Goal: Browse casually

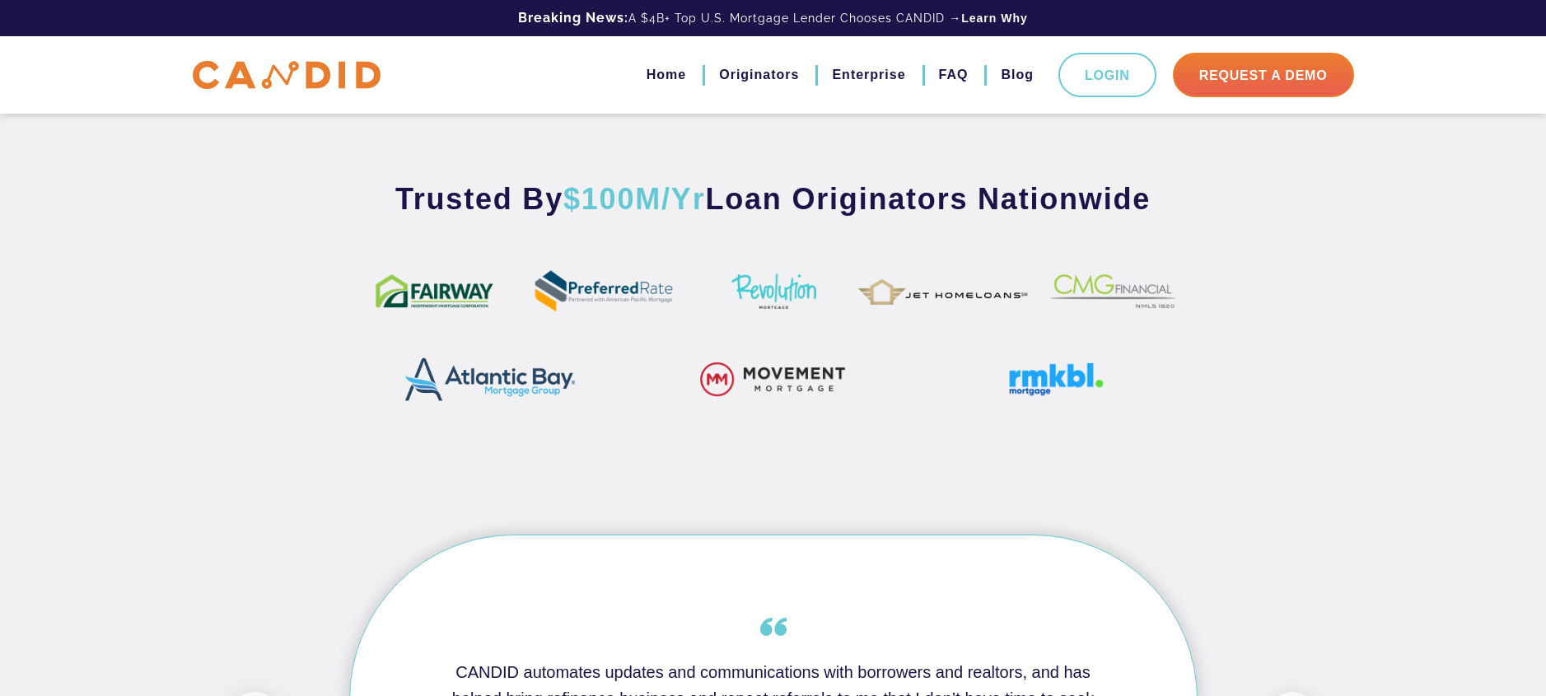
scroll to position [989, 0]
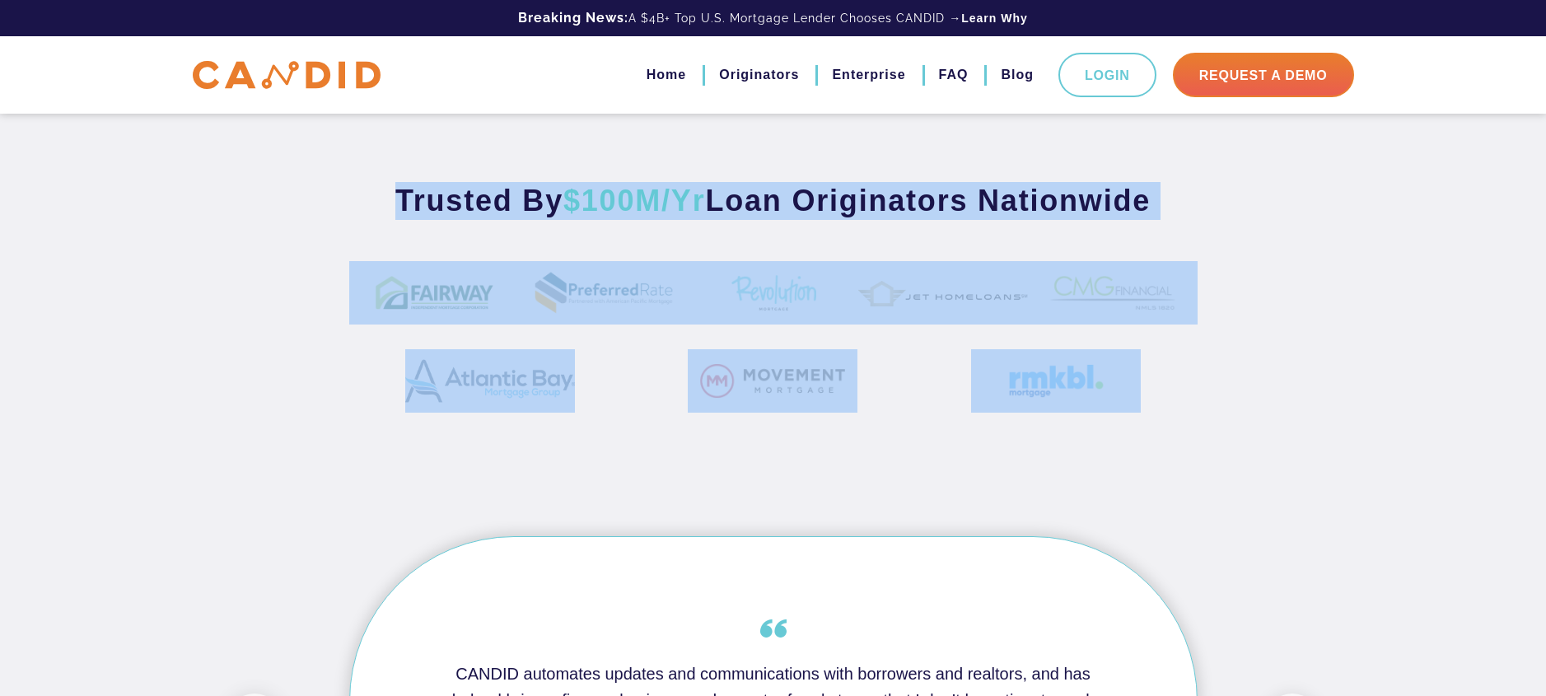
drag, startPoint x: 383, startPoint y: 200, endPoint x: 1192, endPoint y: 396, distance: 832.1
click at [1192, 396] on div "Trusted By $100M/Yr Loan Originators Nationwide" at bounding box center [773, 309] width 1546 height 255
click at [1319, 407] on div "Trusted By $100M/Yr Loan Originators Nationwide" at bounding box center [773, 309] width 1546 height 255
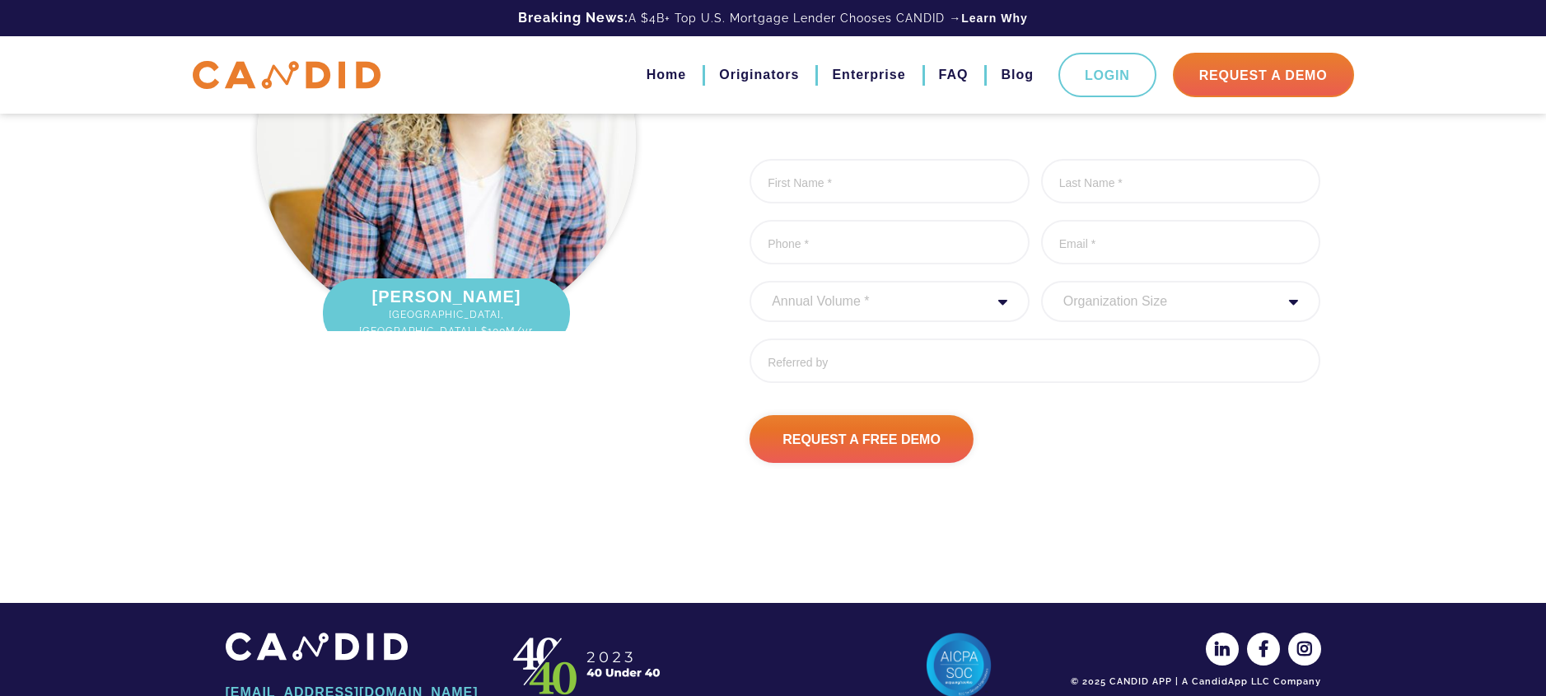
scroll to position [2260, 0]
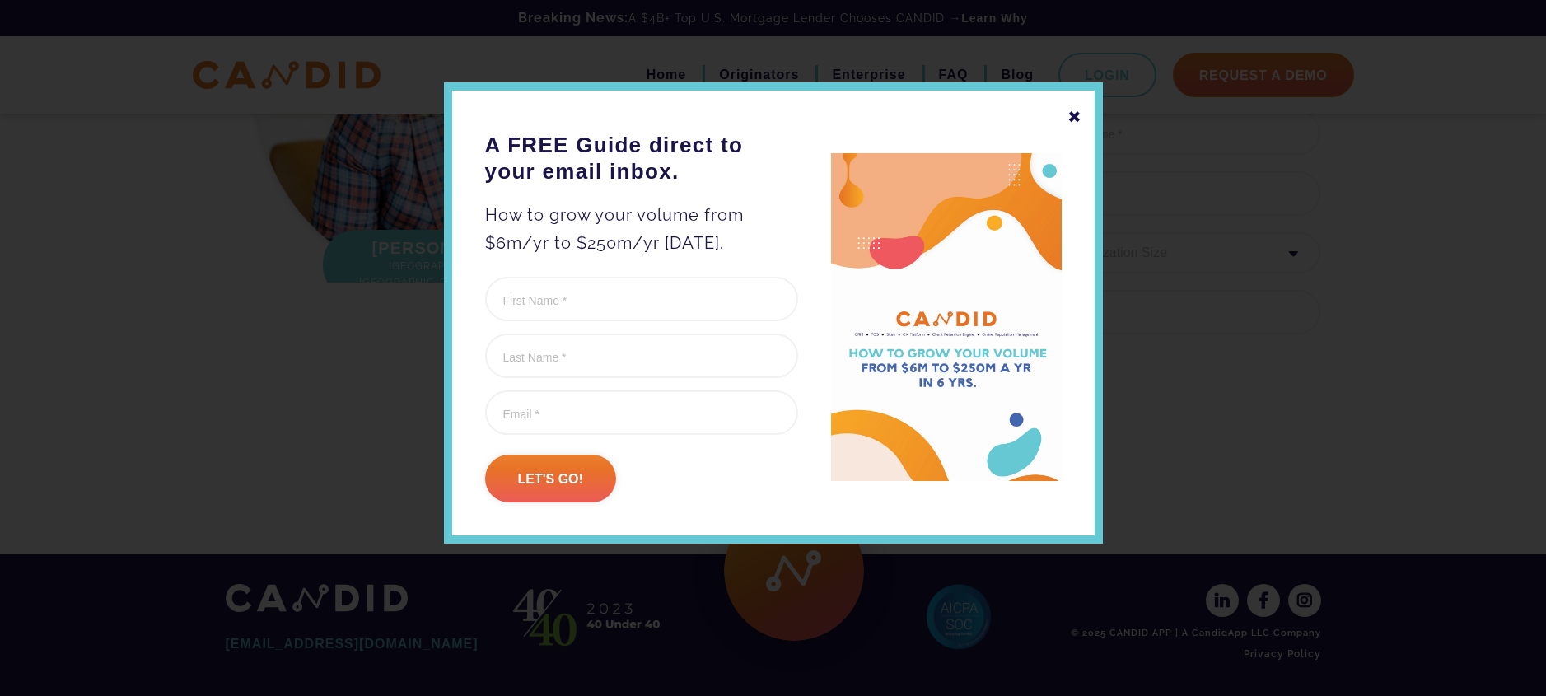
click at [1062, 118] on div "✖ A FREE Guide direct to your email inbox. How to grow your volume from $6m/yr …" at bounding box center [773, 312] width 659 height 461
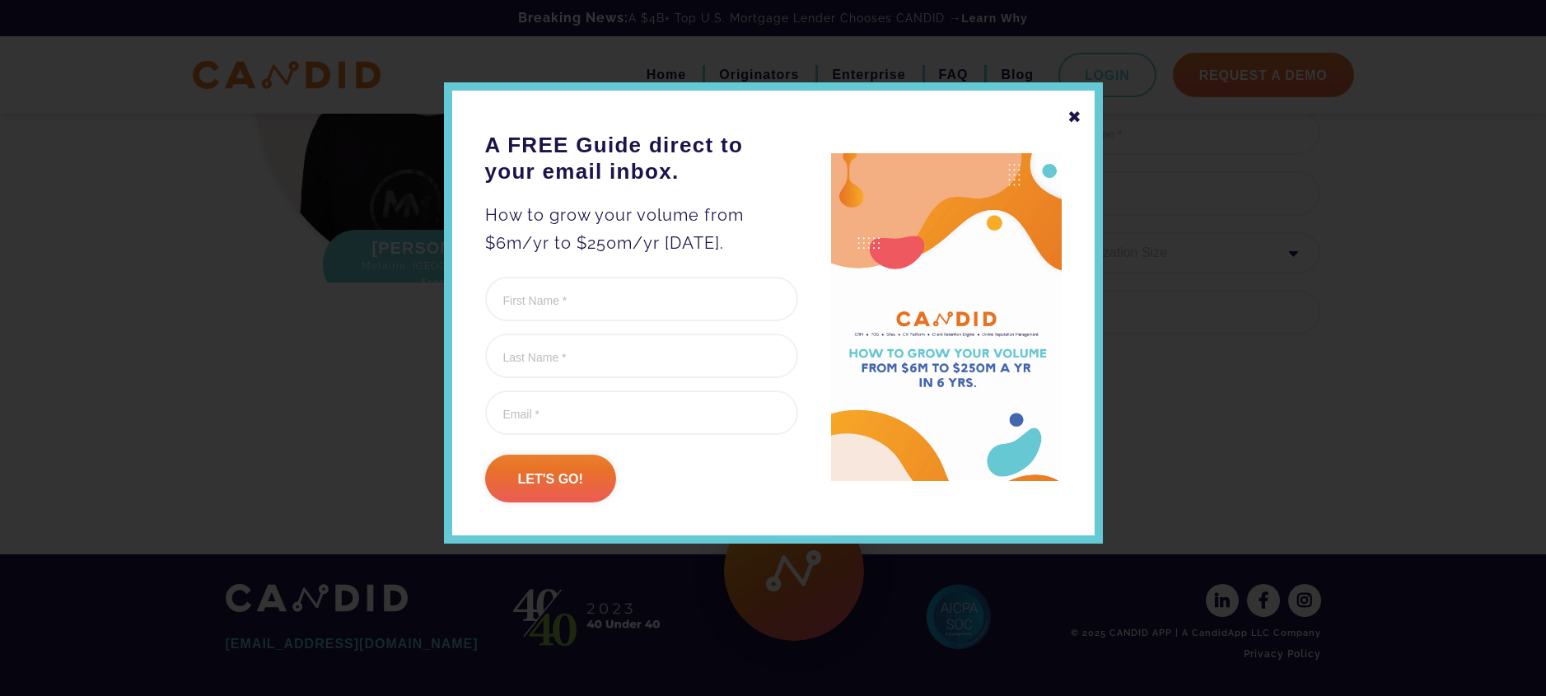
click at [1073, 118] on div "✖" at bounding box center [1074, 117] width 15 height 28
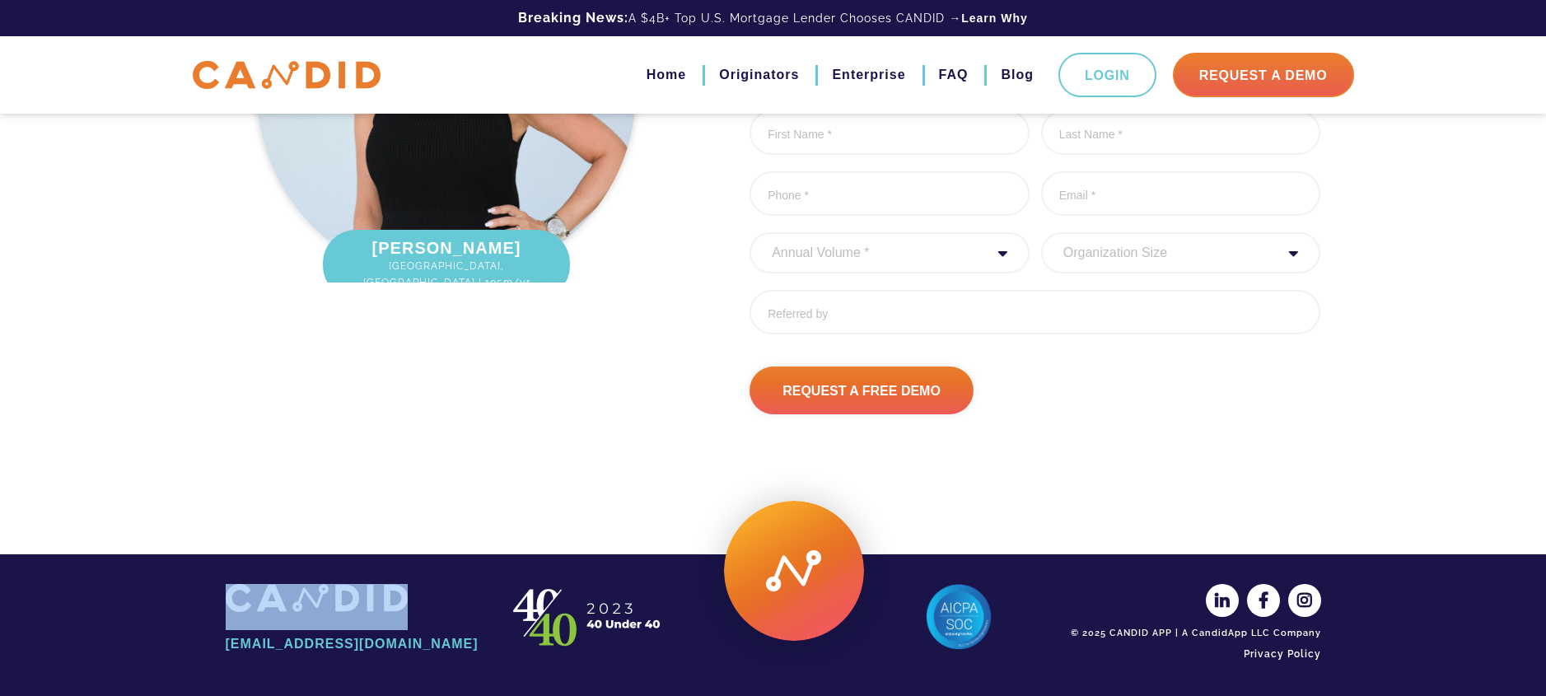
drag, startPoint x: 215, startPoint y: 593, endPoint x: 413, endPoint y: 607, distance: 198.1
click at [413, 607] on div "[EMAIL_ADDRESS][DOMAIN_NAME]" at bounding box center [353, 626] width 280 height 84
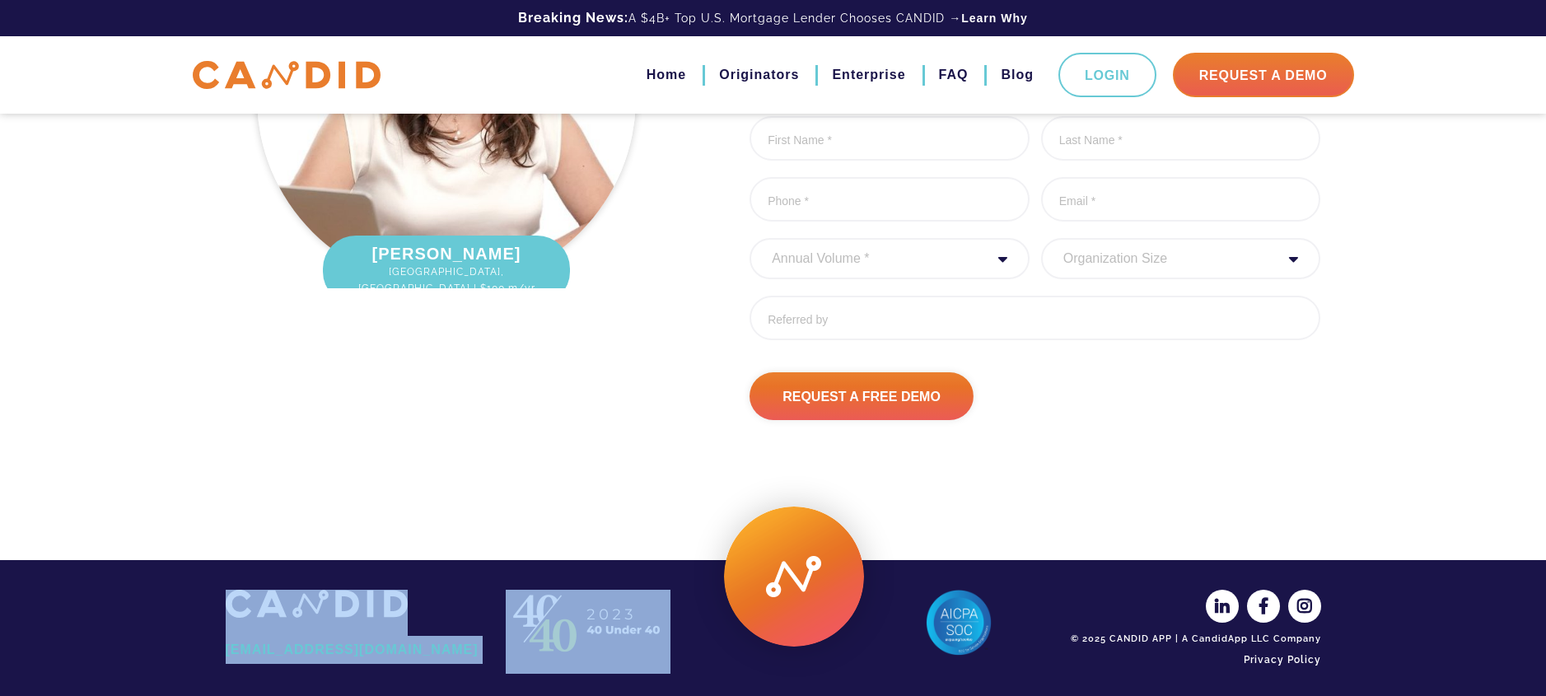
drag, startPoint x: 669, startPoint y: 635, endPoint x: 496, endPoint y: 500, distance: 219.4
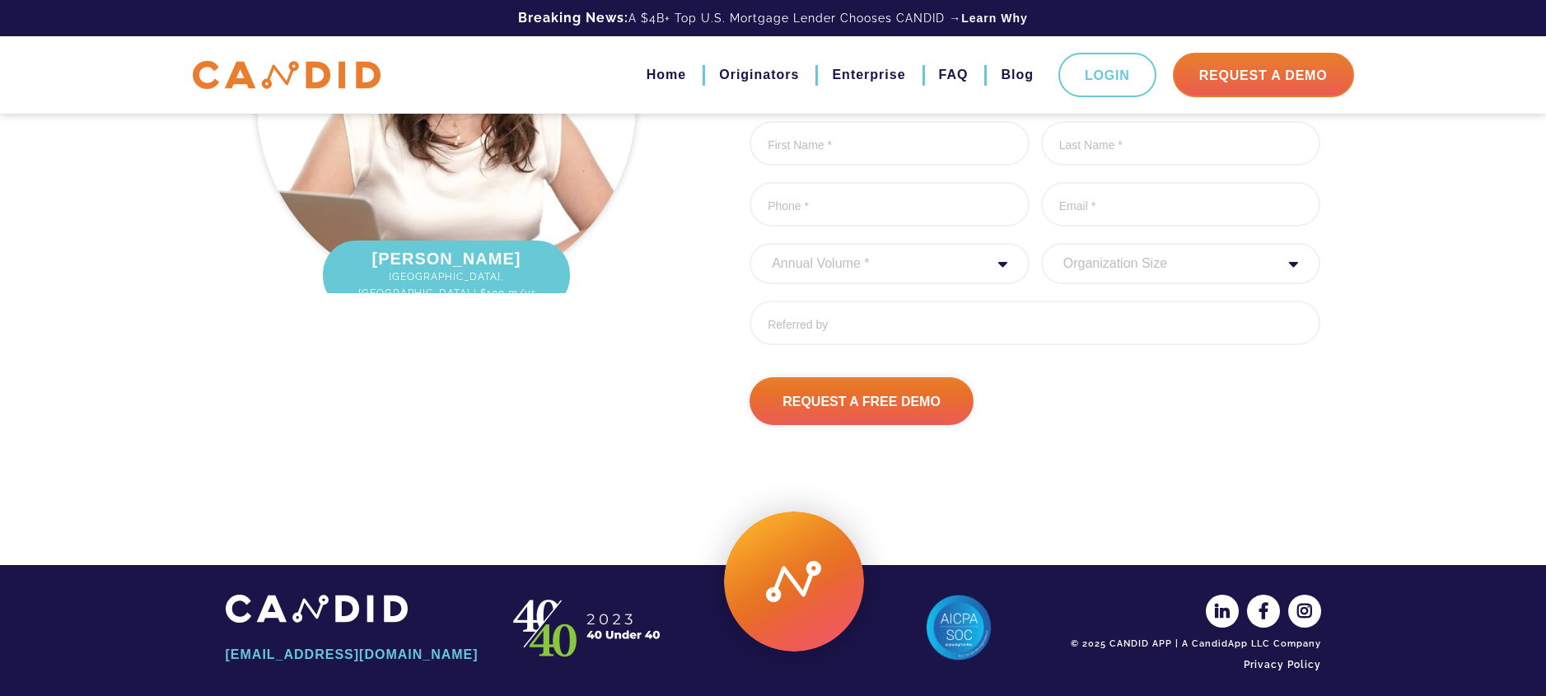
click at [496, 500] on div "See Why top 1% LO’s Rely On CANDID. First Name * 0 of 1000 max characters Last …" at bounding box center [773, 165] width 1546 height 684
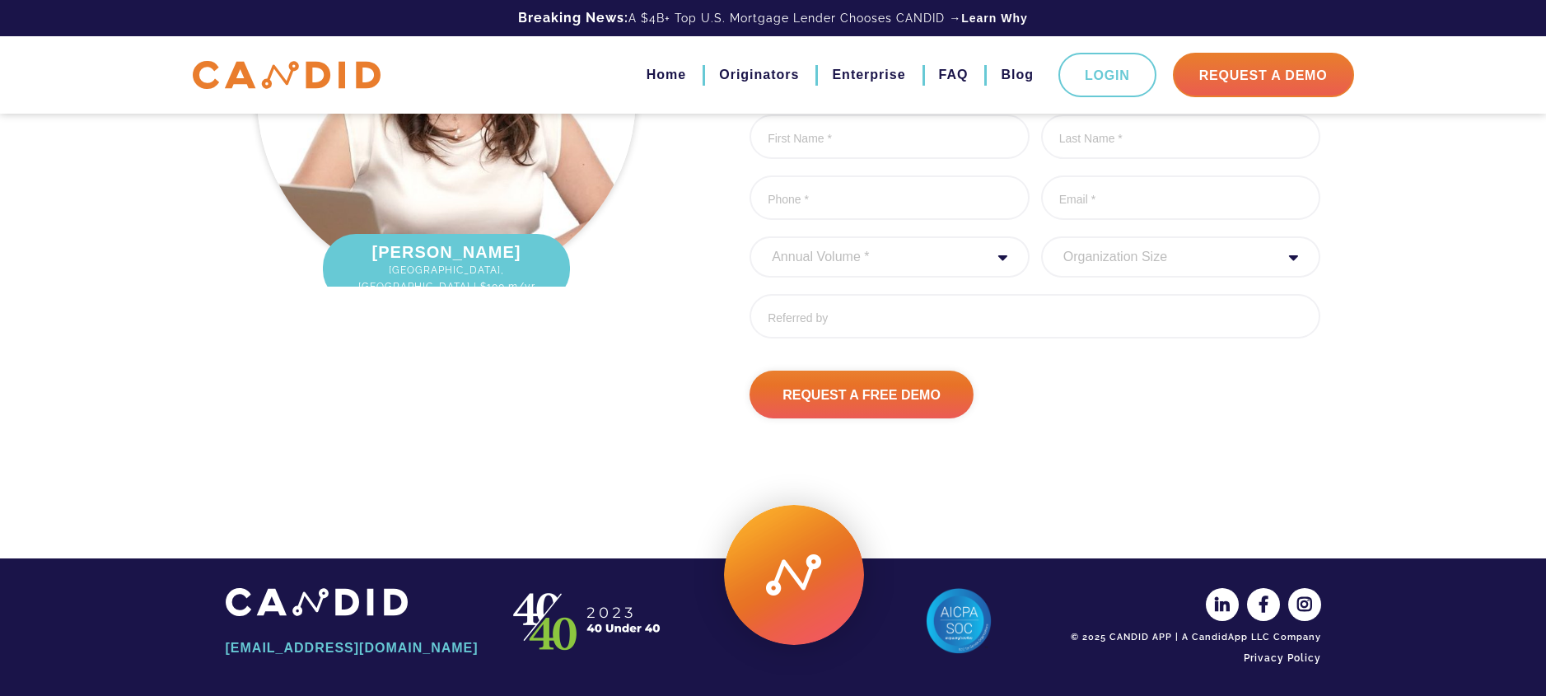
scroll to position [2245, 0]
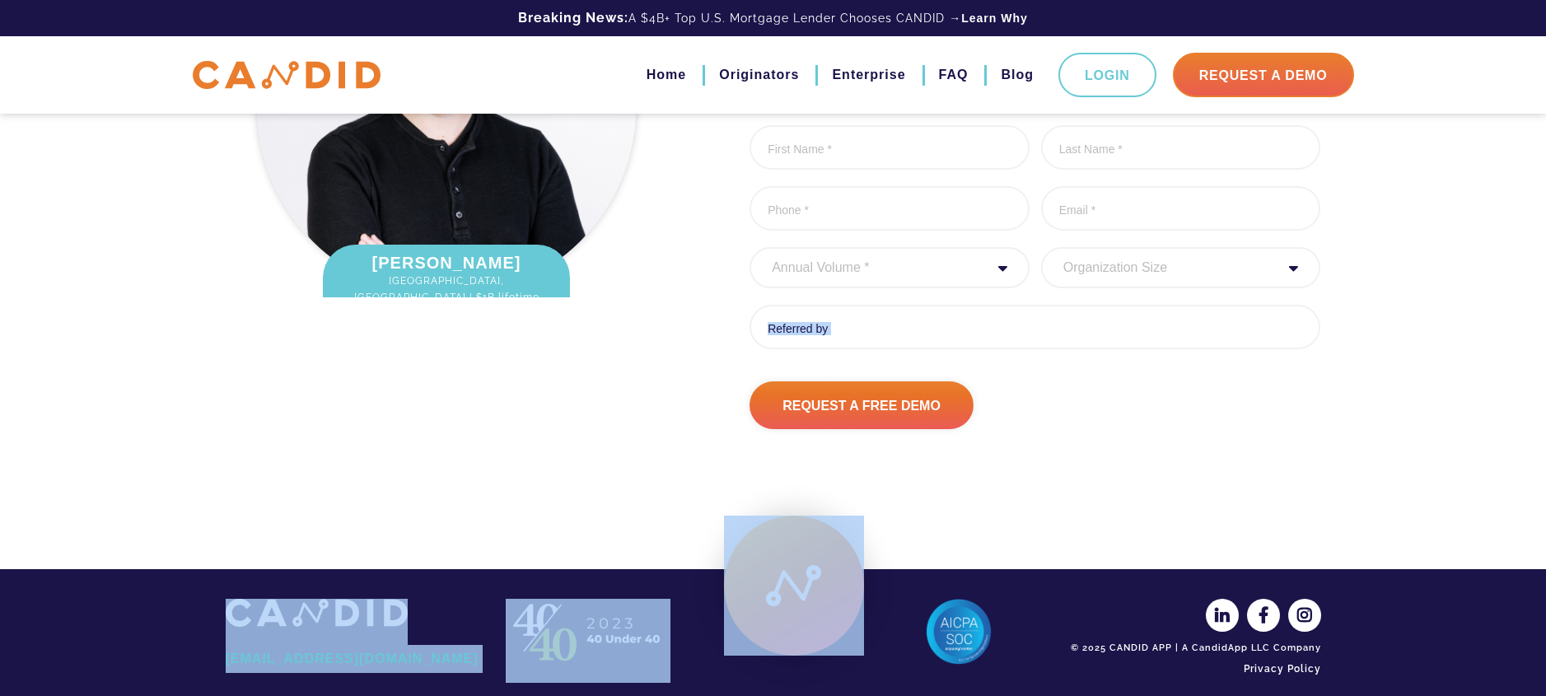
drag, startPoint x: 905, startPoint y: 592, endPoint x: 700, endPoint y: 310, distance: 349.1
click at [700, 310] on div "See Why top 1% LO’s Rely On CANDID. First Name * 0 of 1000 max characters Last …" at bounding box center [1005, 169] width 653 height 520
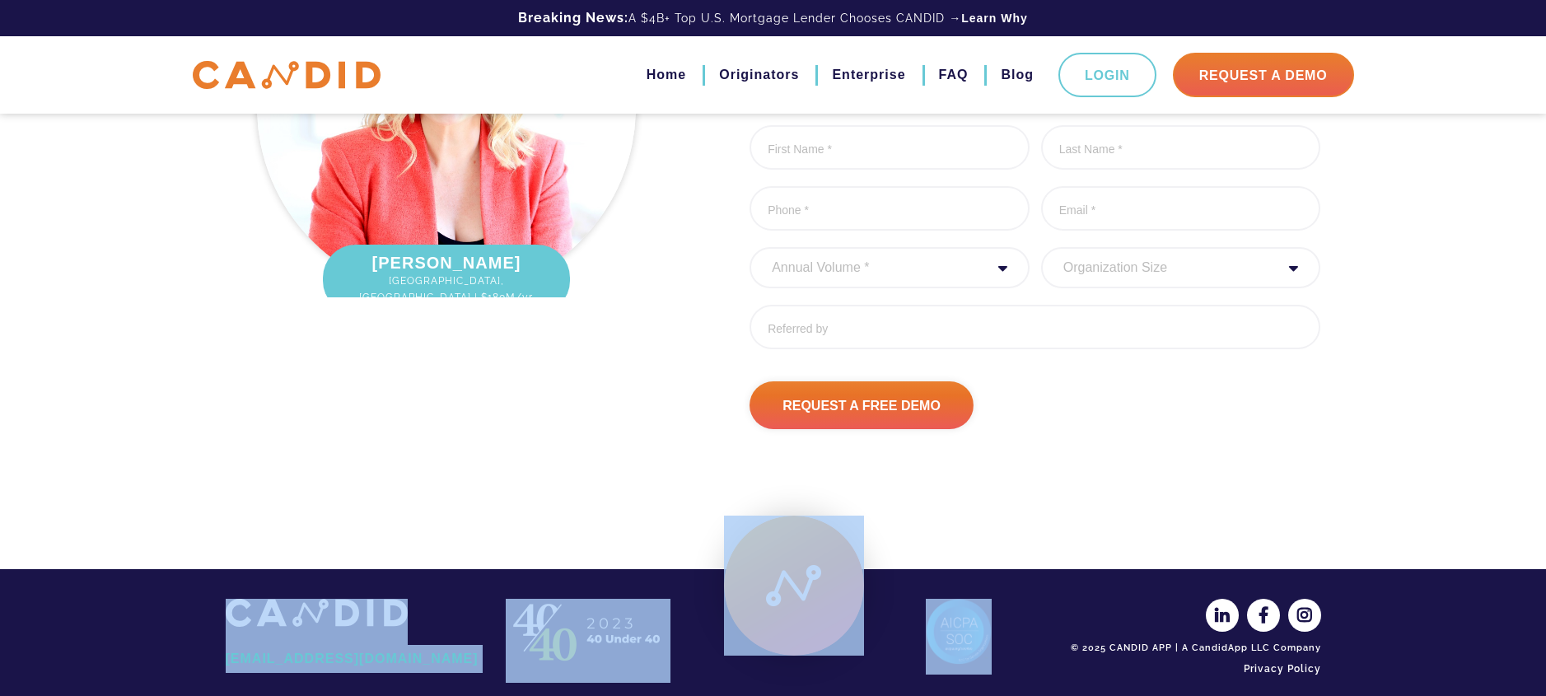
drag, startPoint x: 365, startPoint y: 360, endPoint x: 1168, endPoint y: 596, distance: 837.0
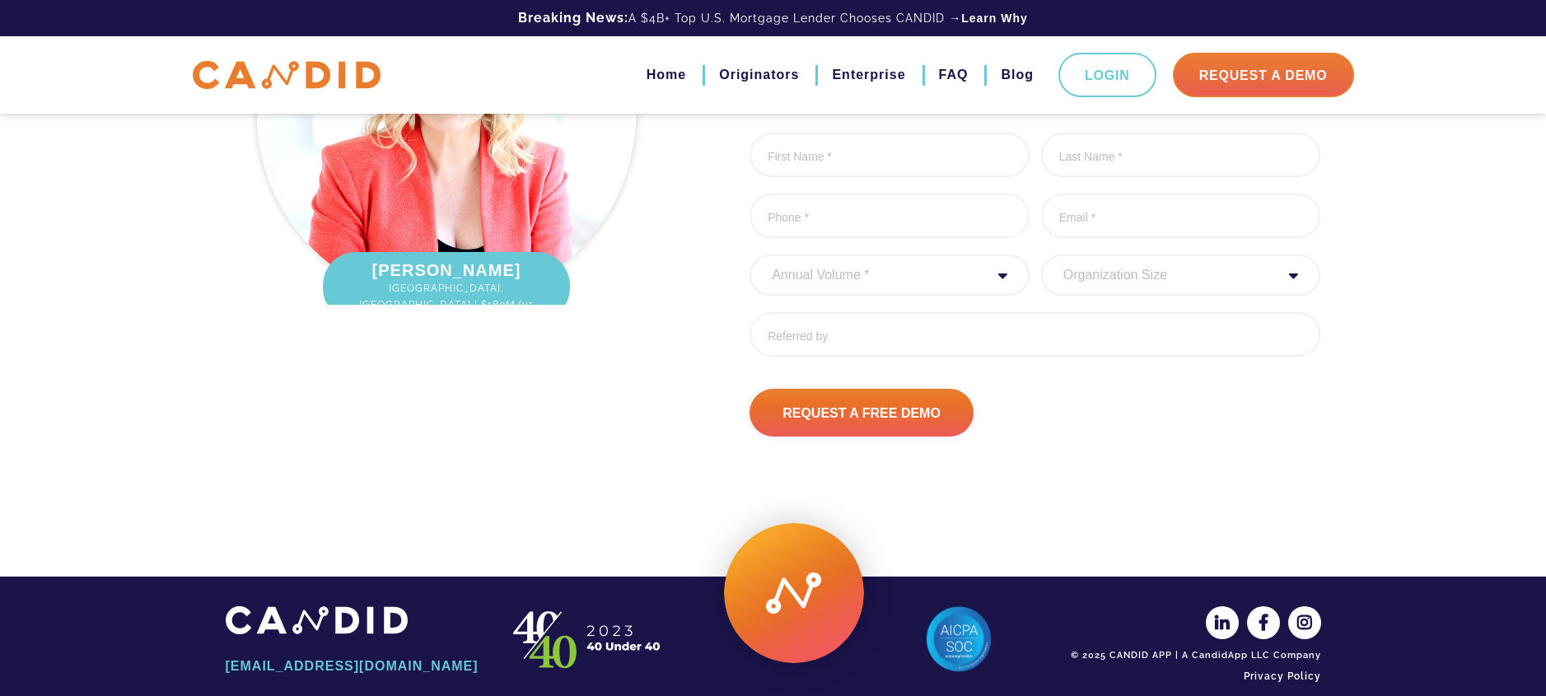
scroll to position [2236, 0]
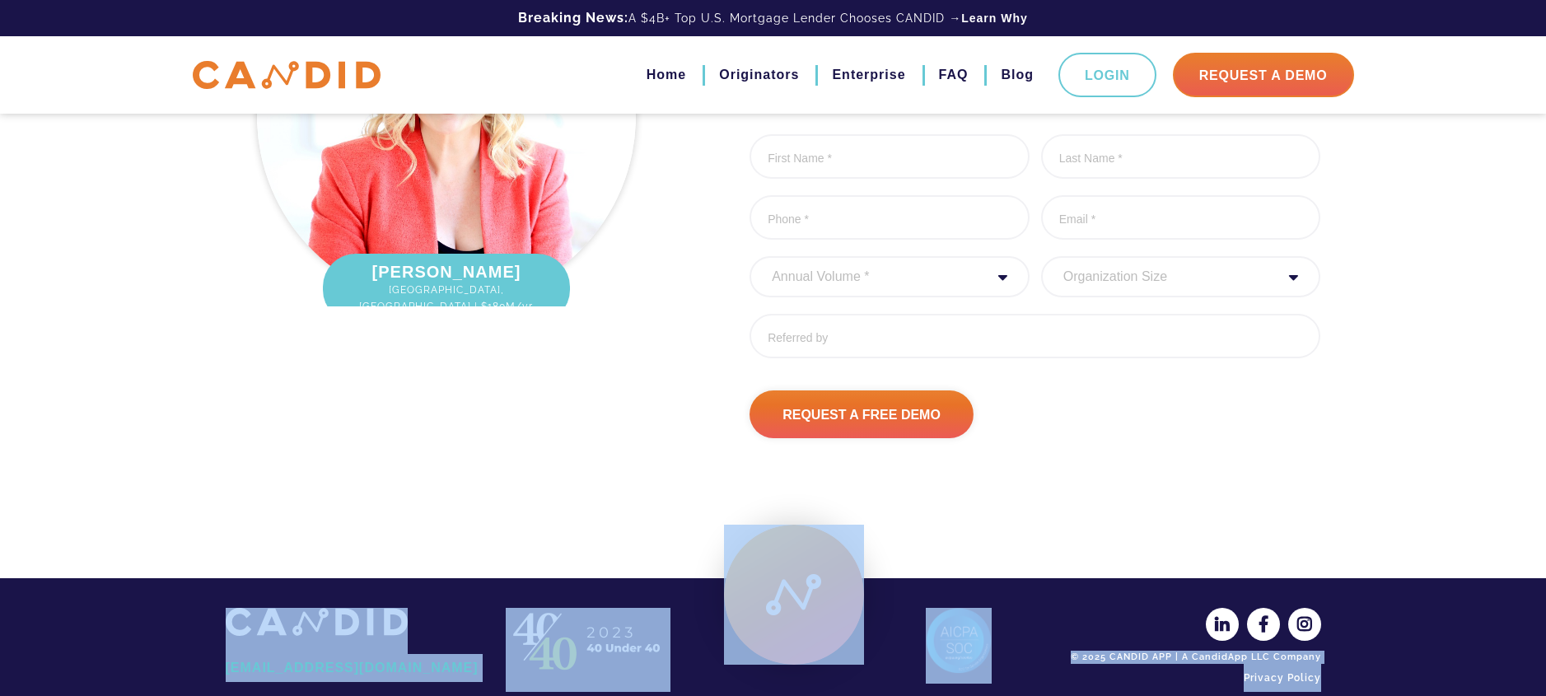
drag, startPoint x: 1396, startPoint y: 667, endPoint x: 329, endPoint y: 460, distance: 1087.1
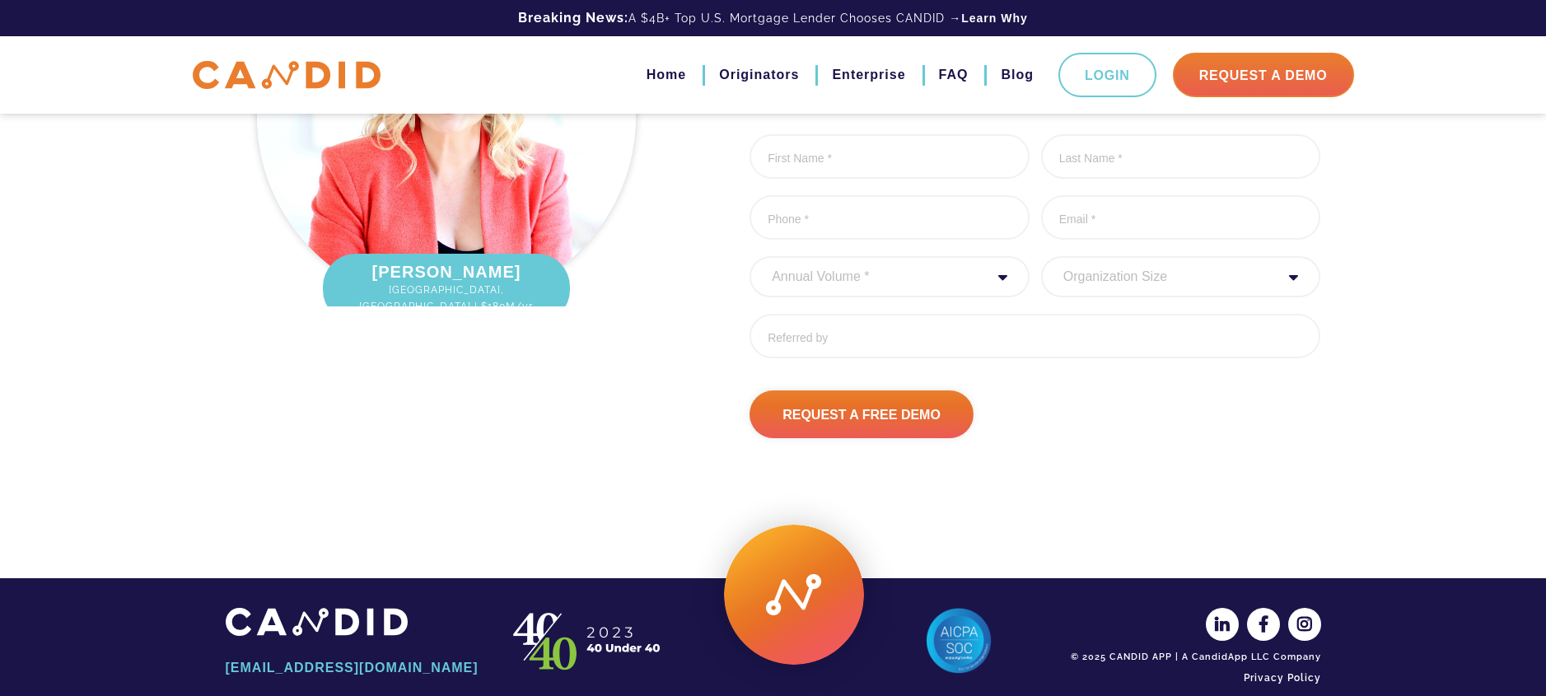
click at [329, 460] on div "See Why top 1% LO’s Rely On CANDID. First Name * 0 of 1000 max characters Last …" at bounding box center [773, 178] width 1546 height 684
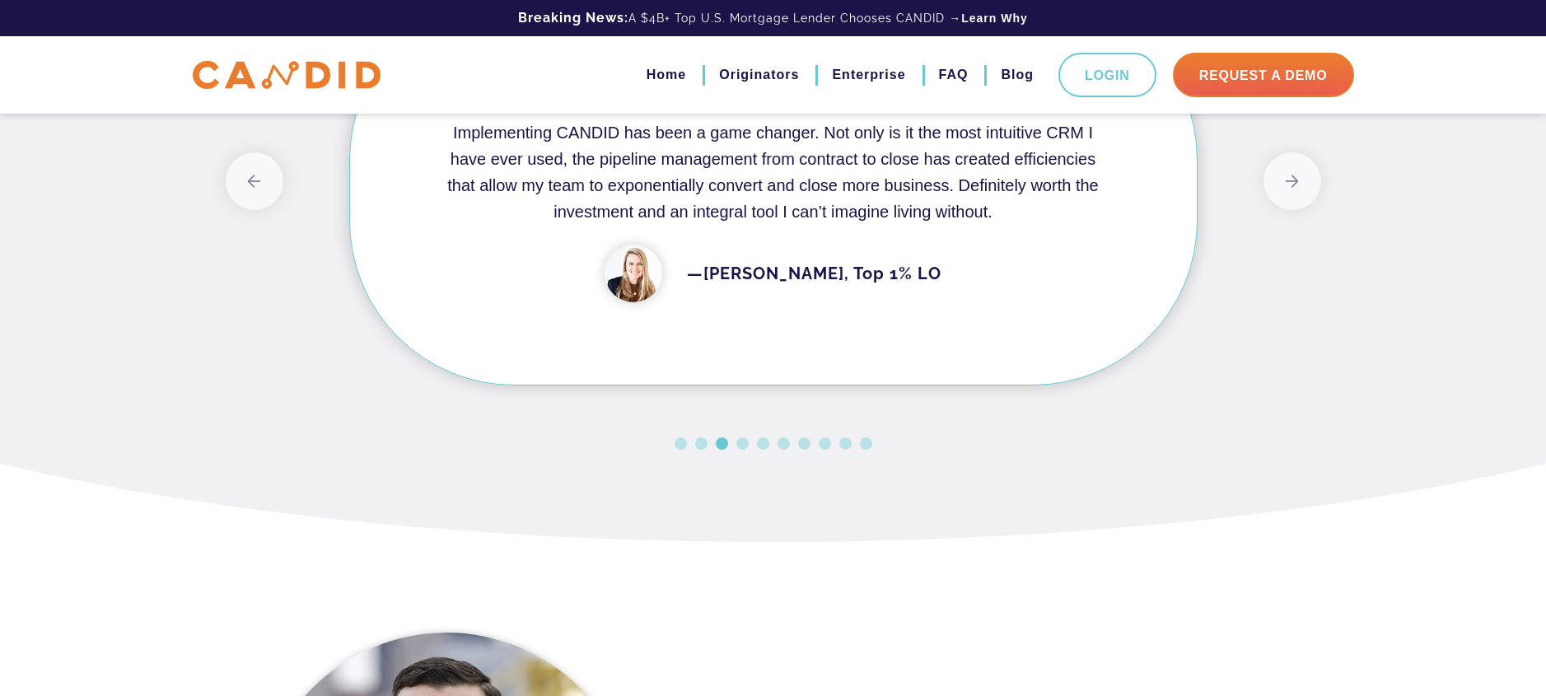
scroll to position [1424, 0]
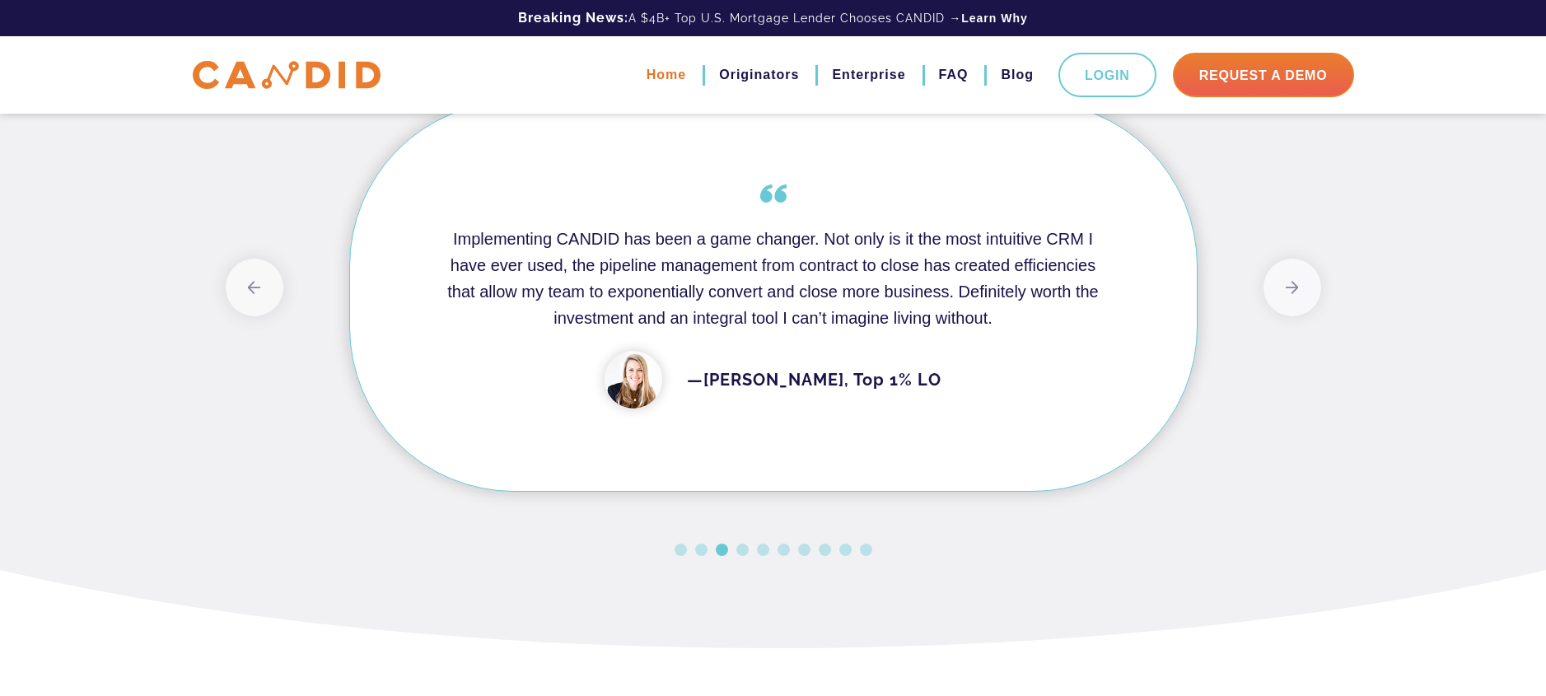
click at [651, 74] on link "Home" at bounding box center [666, 75] width 40 height 28
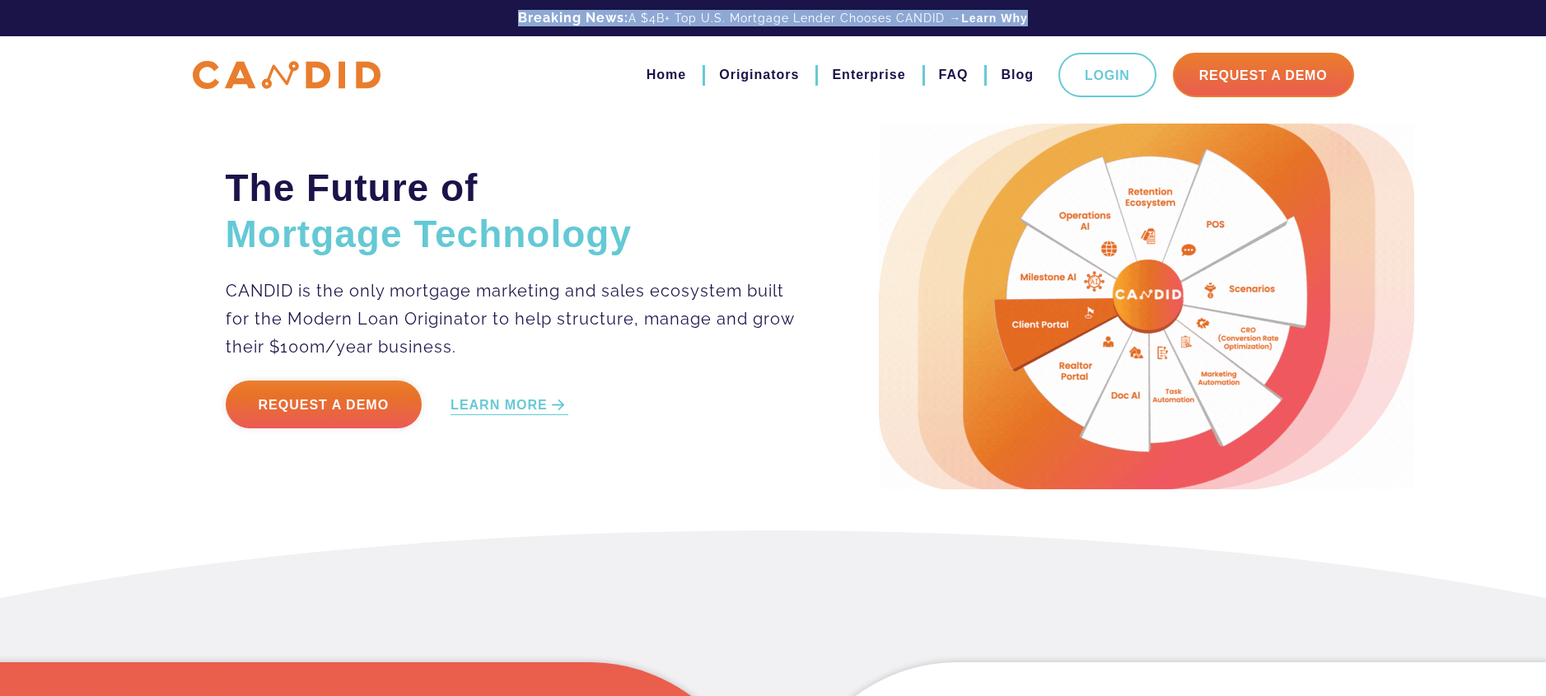
drag, startPoint x: 1037, startPoint y: 19, endPoint x: 493, endPoint y: 19, distance: 543.5
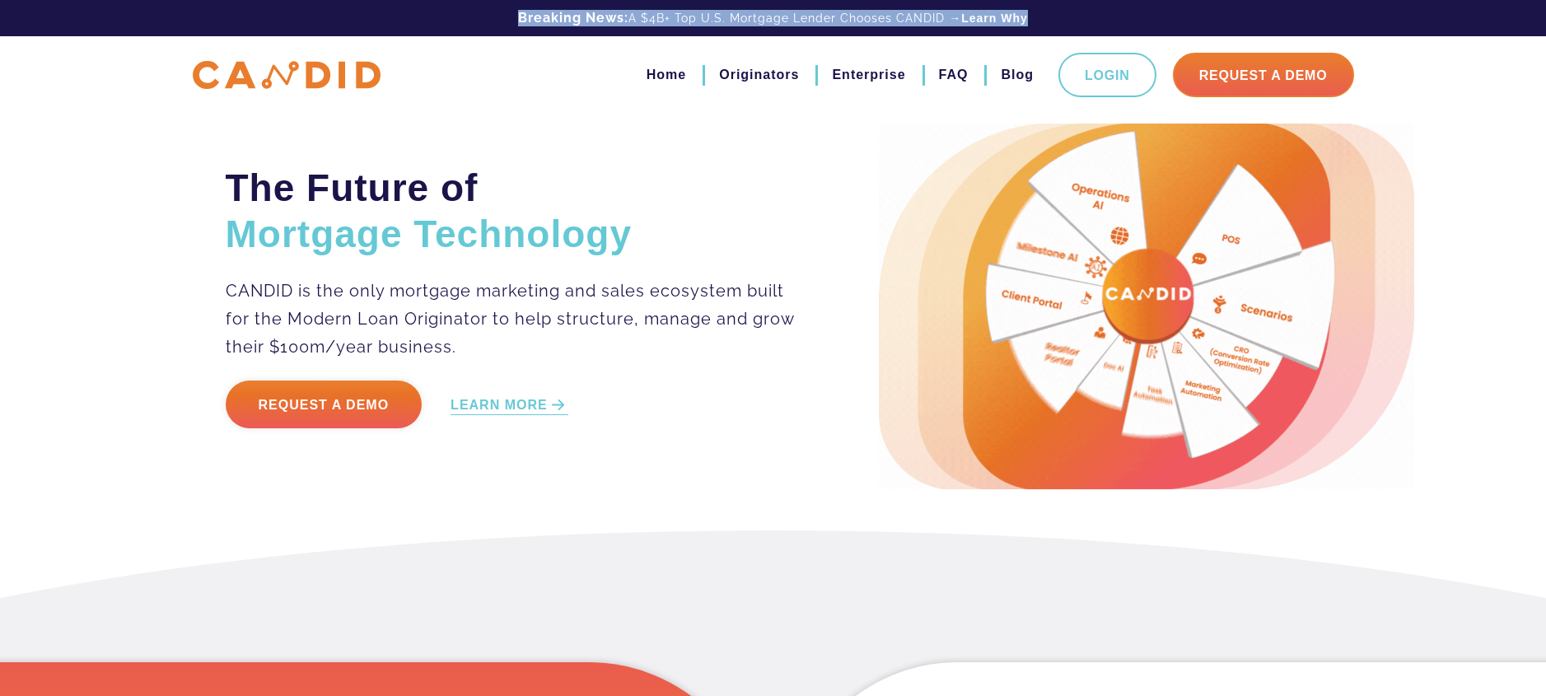
click at [493, 19] on div "Breaking News: A $4B+ Top U.S. Mortgage Lender Chooses CANDID → Learn Why" at bounding box center [773, 18] width 1186 height 36
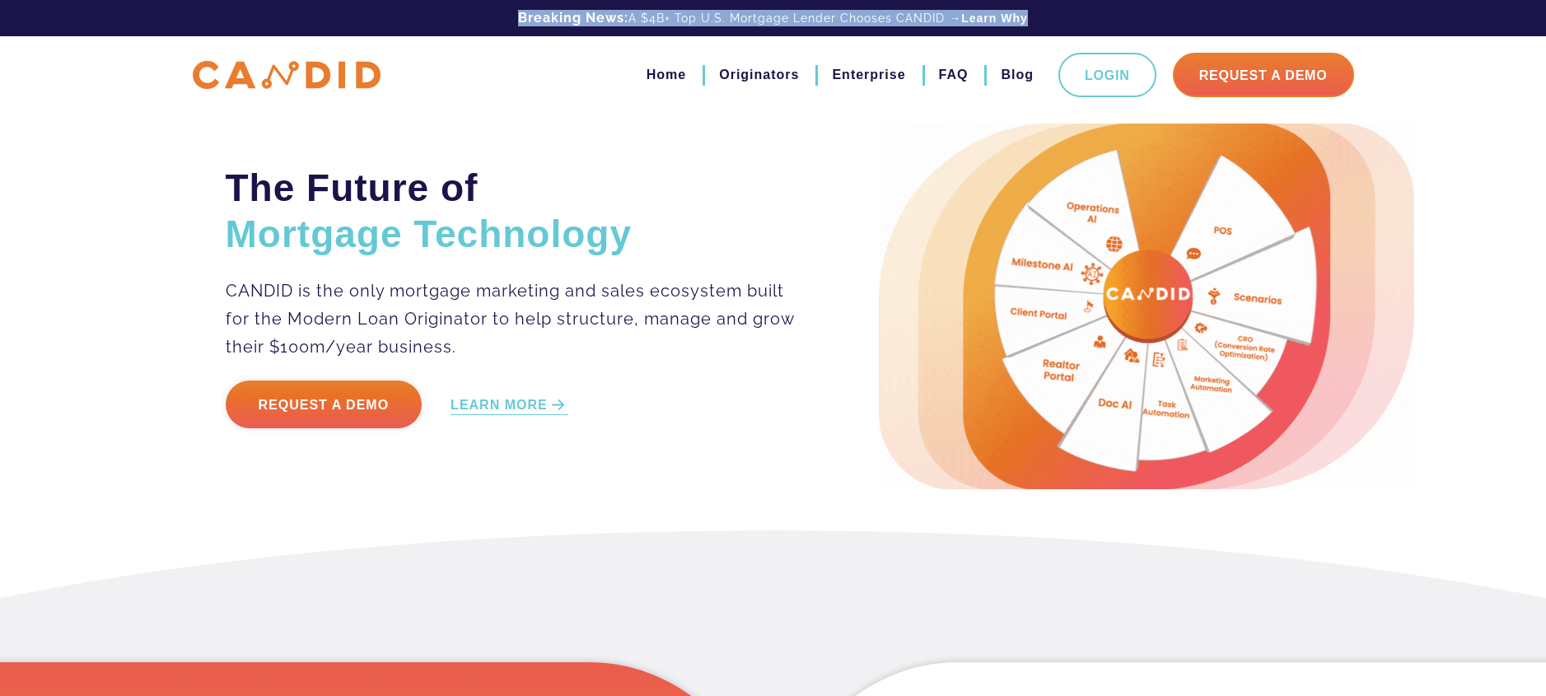
click at [493, 19] on div "Breaking News: A $4B+ Top U.S. Mortgage Lender Chooses CANDID → Learn Why" at bounding box center [773, 18] width 1186 height 36
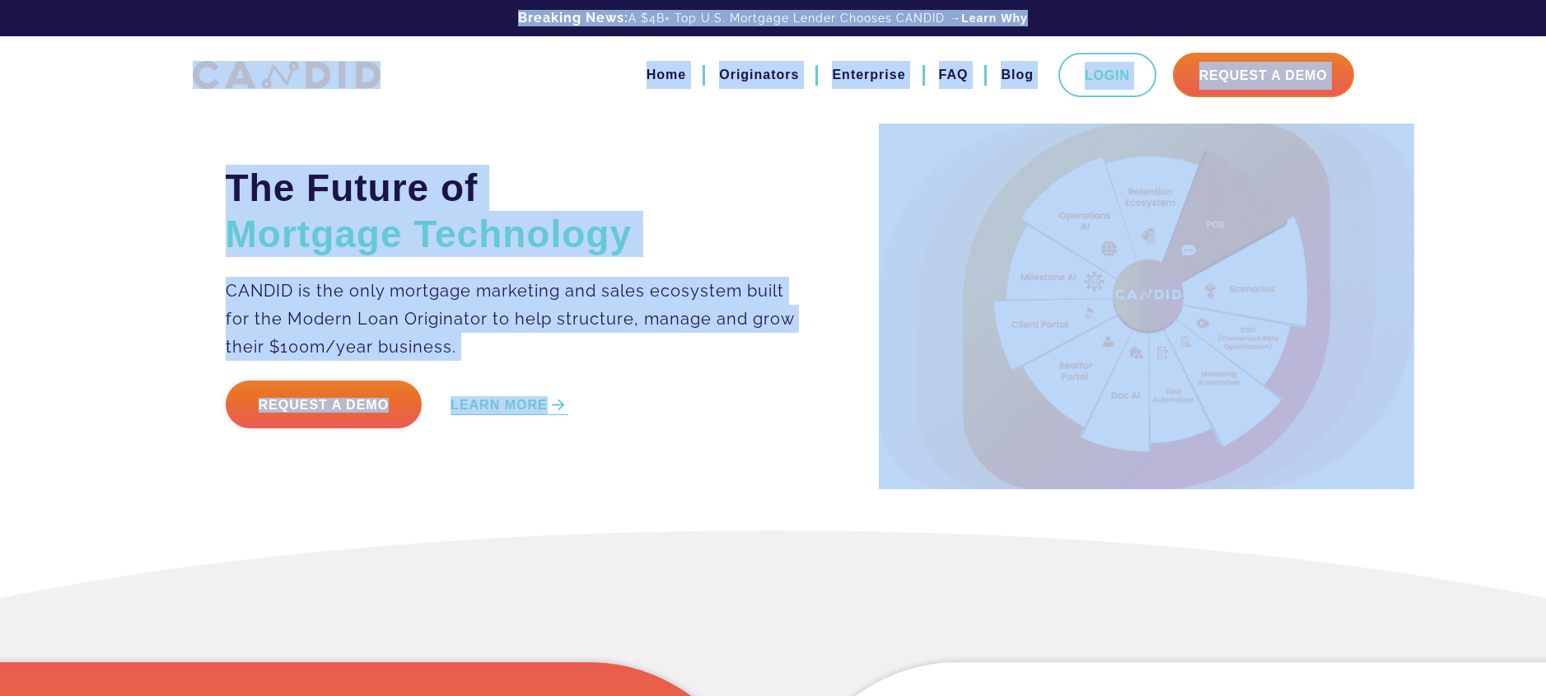
drag, startPoint x: 377, startPoint y: 10, endPoint x: 793, endPoint y: 568, distance: 696.2
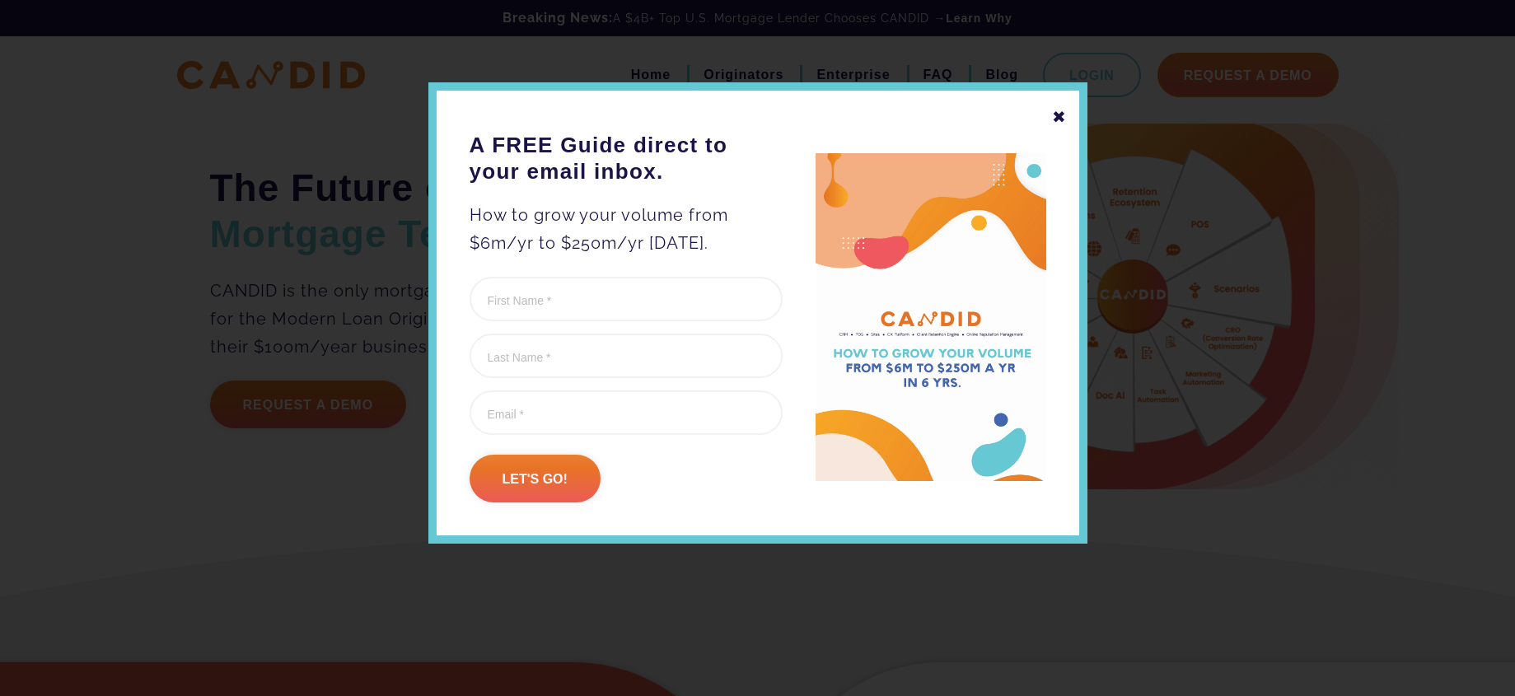
click at [1060, 110] on div "✖" at bounding box center [1059, 117] width 15 height 28
